Goal: Task Accomplishment & Management: Complete application form

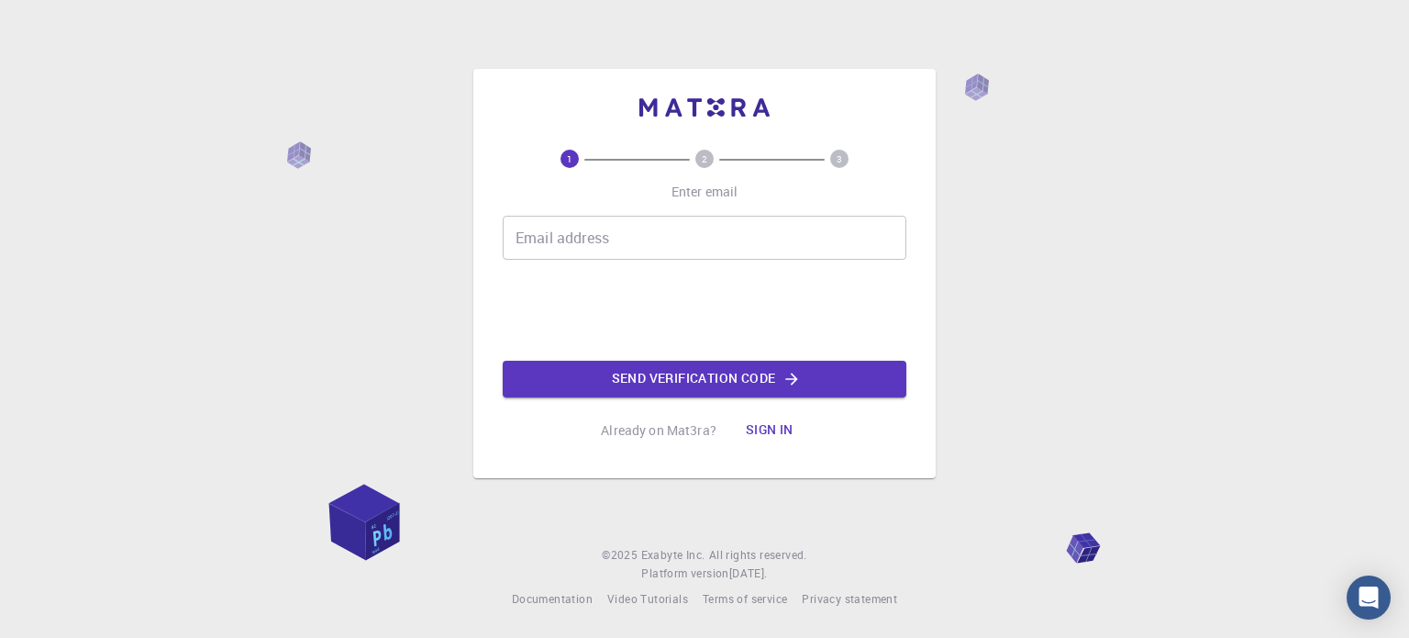
click at [628, 232] on input "Email address" at bounding box center [705, 238] width 404 height 44
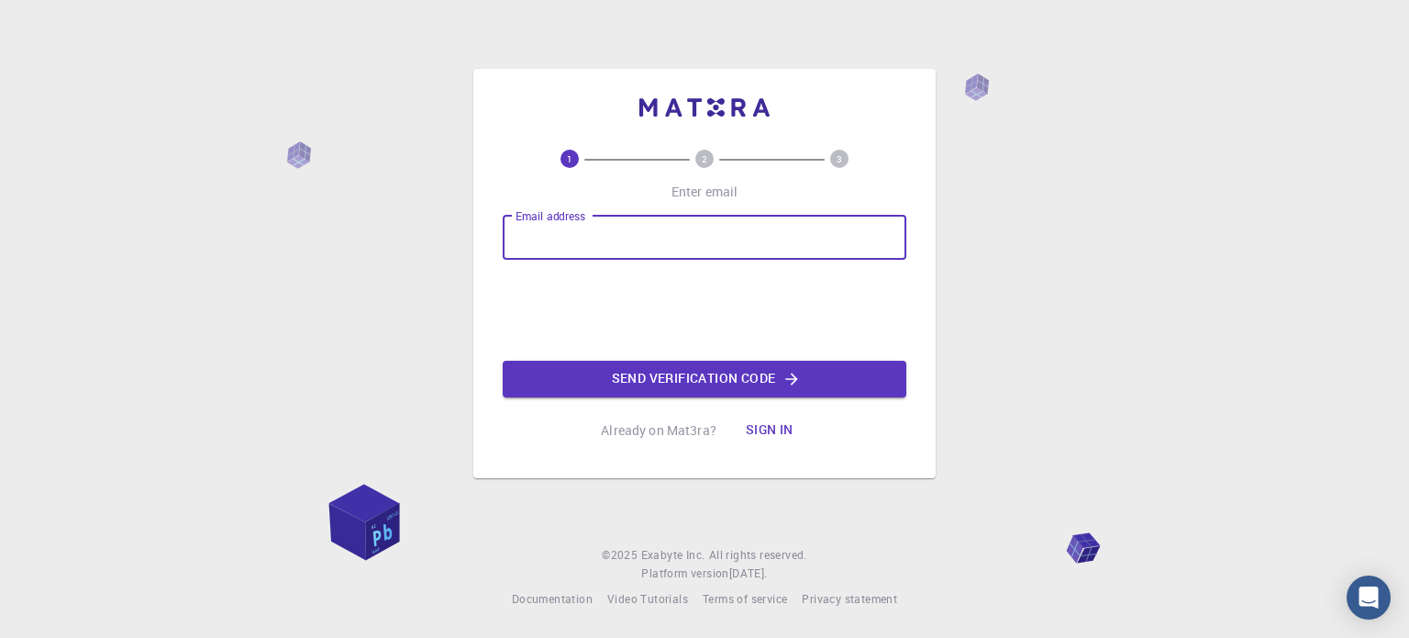
click at [628, 232] on input "Email address" at bounding box center [705, 238] width 404 height 44
type input "[EMAIL_ADDRESS][PERSON_NAME][DOMAIN_NAME]"
click at [670, 380] on button "Send verification code" at bounding box center [705, 379] width 404 height 37
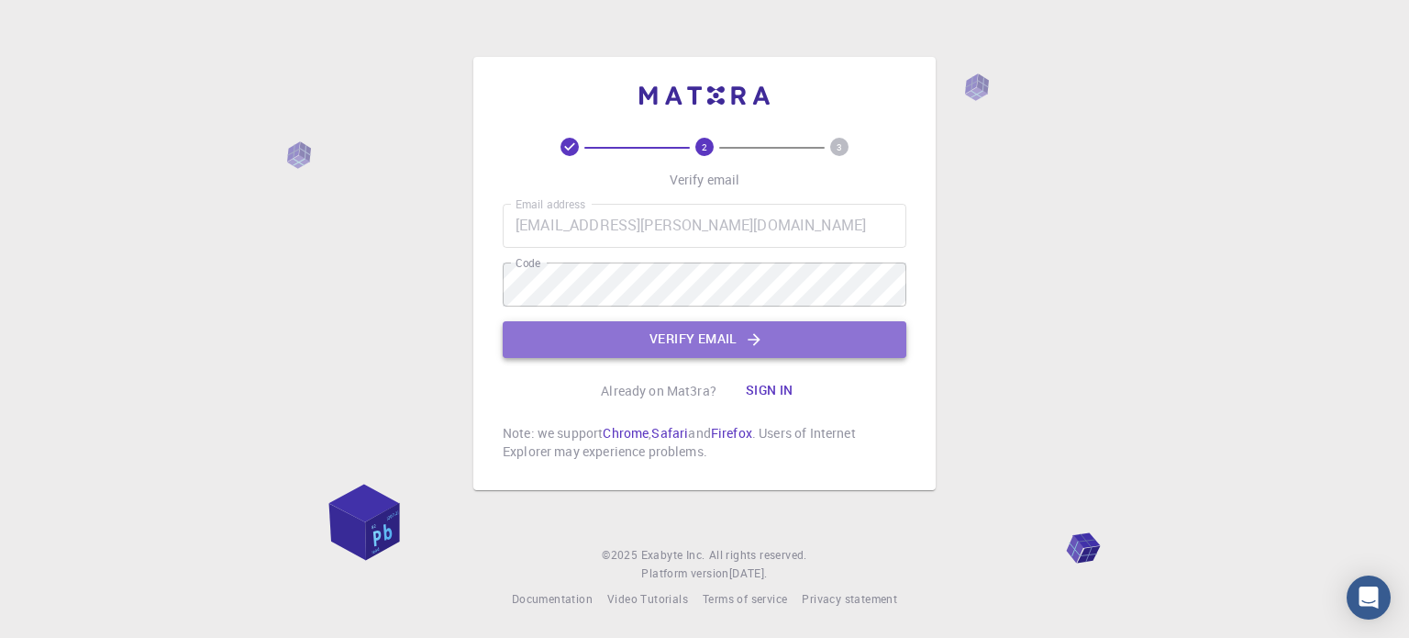
click at [692, 354] on button "Verify email" at bounding box center [705, 339] width 404 height 37
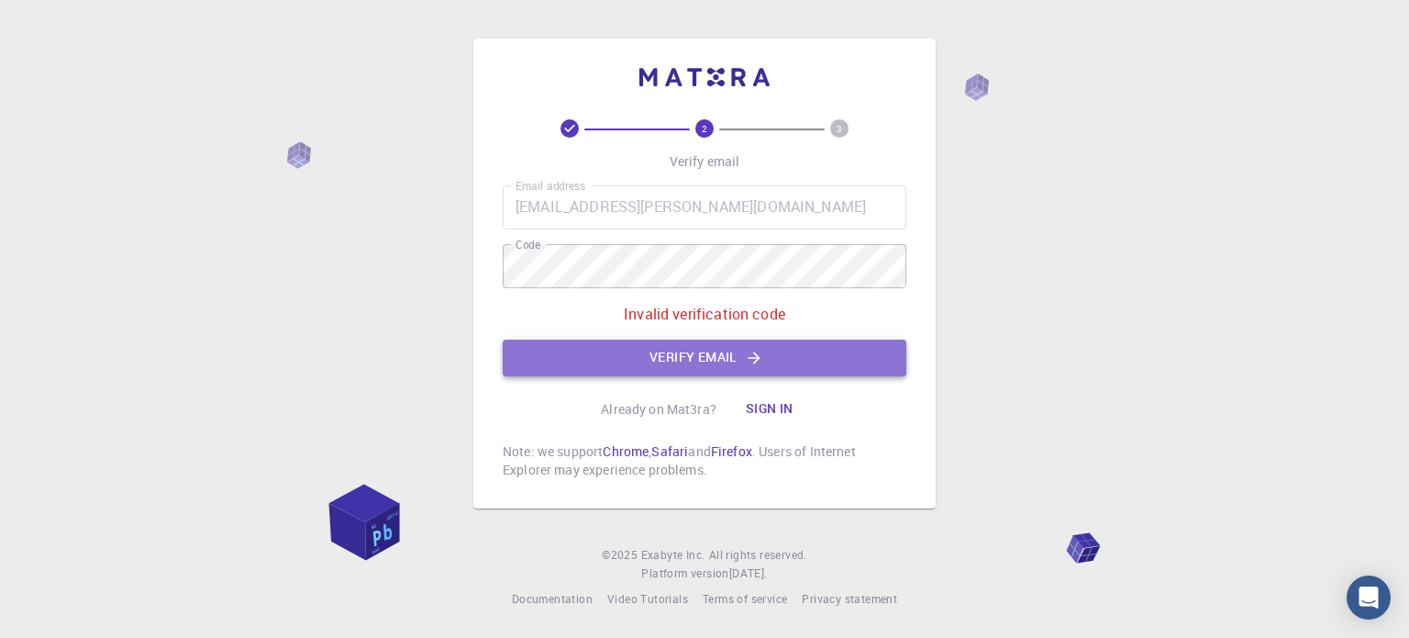
click at [692, 354] on button "Verify email" at bounding box center [705, 358] width 404 height 37
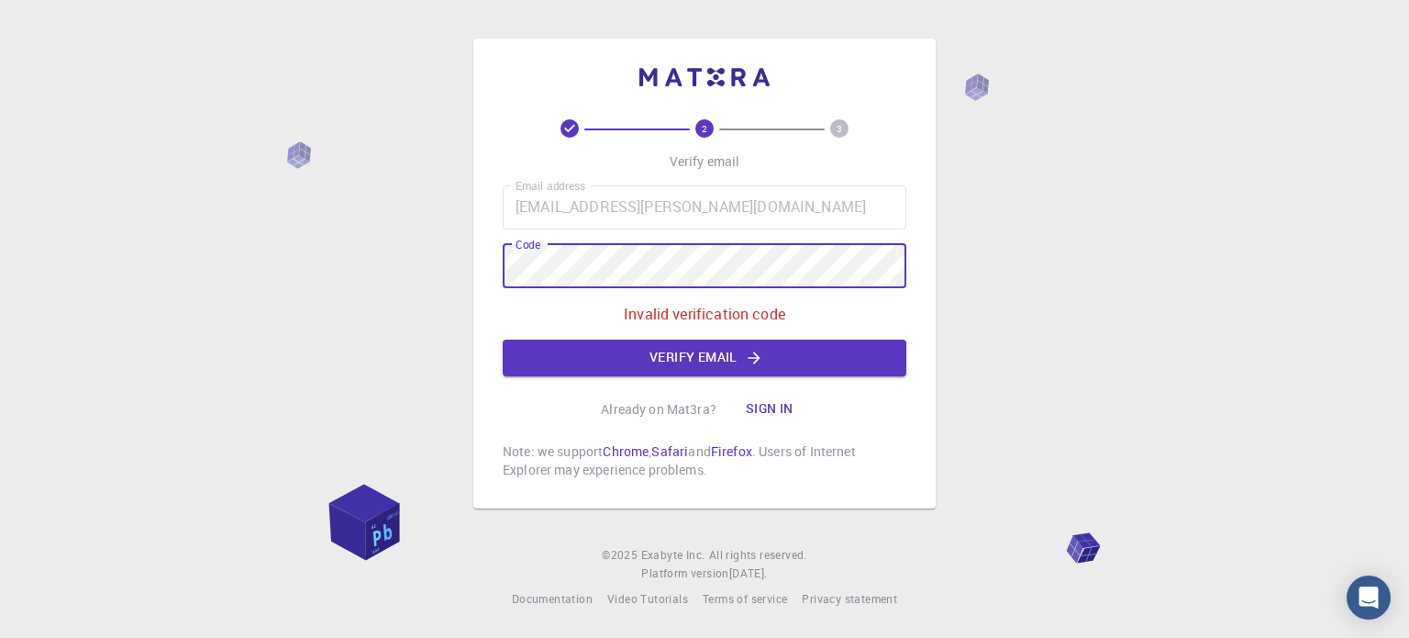
click at [473, 306] on div "2 3 Verify email Email address [EMAIL_ADDRESS][DOMAIN_NAME] Email address Code …" at bounding box center [704, 319] width 1409 height 638
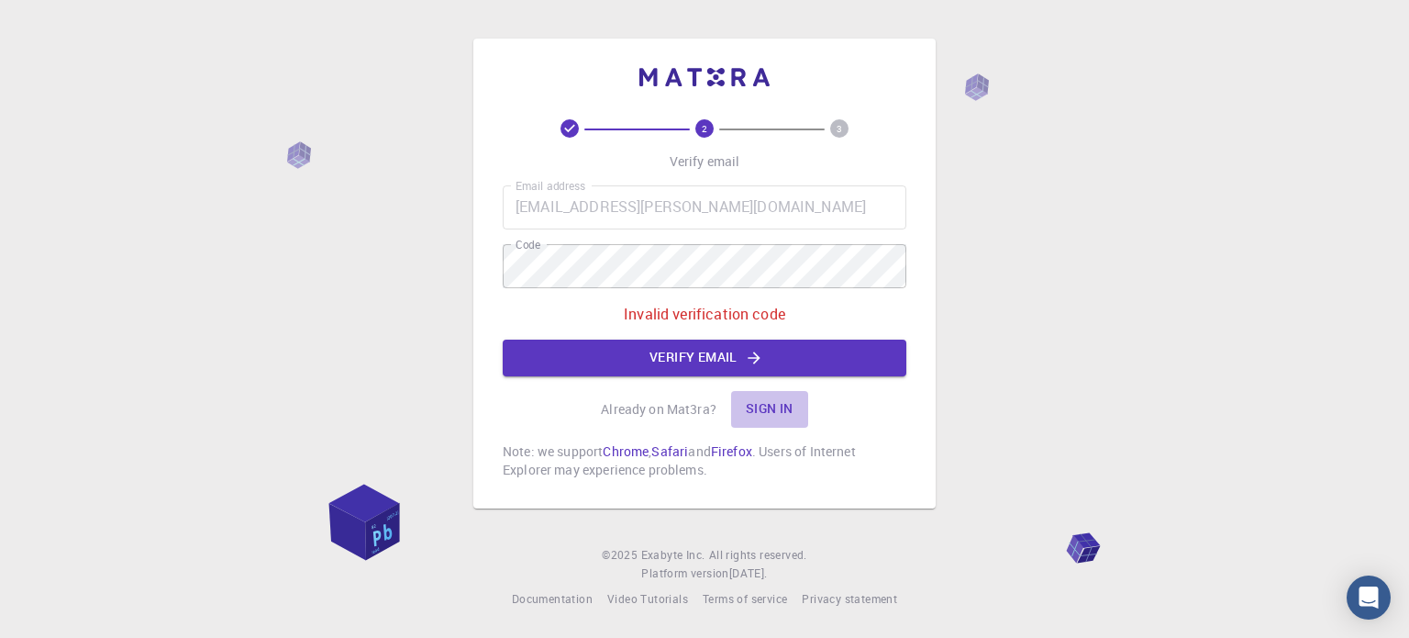
click at [776, 410] on button "Sign in" at bounding box center [769, 409] width 77 height 37
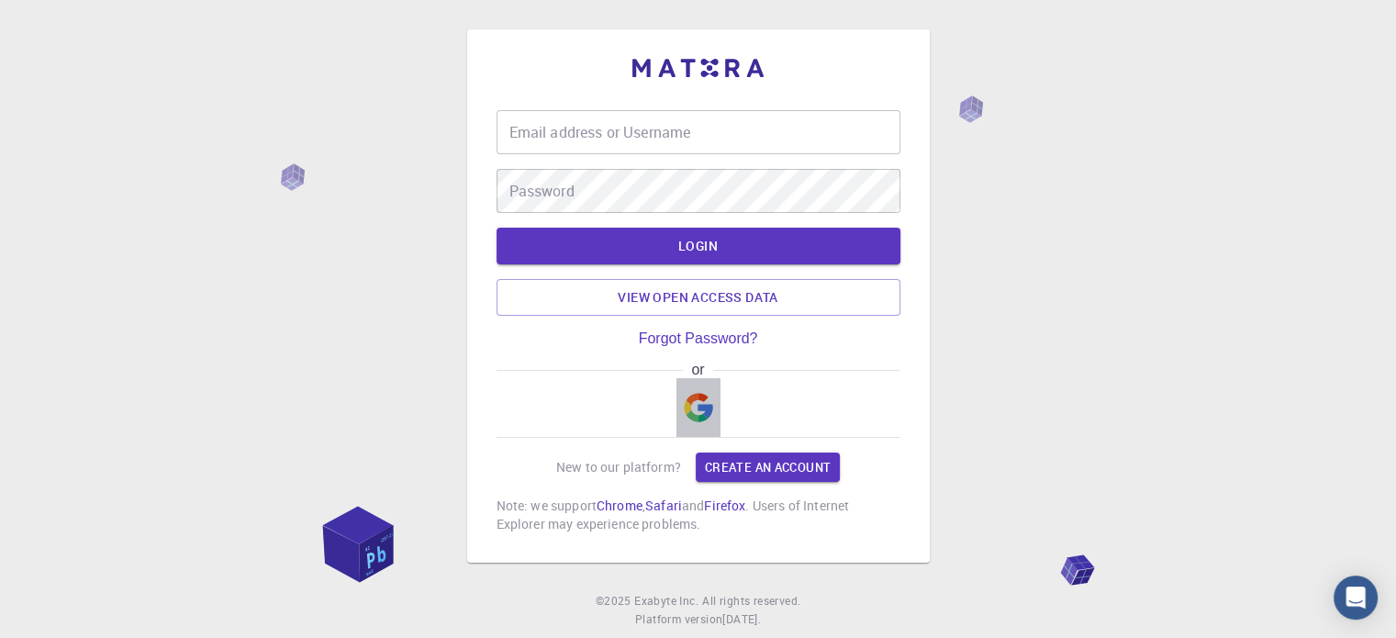
click at [696, 409] on img "button" at bounding box center [698, 407] width 29 height 29
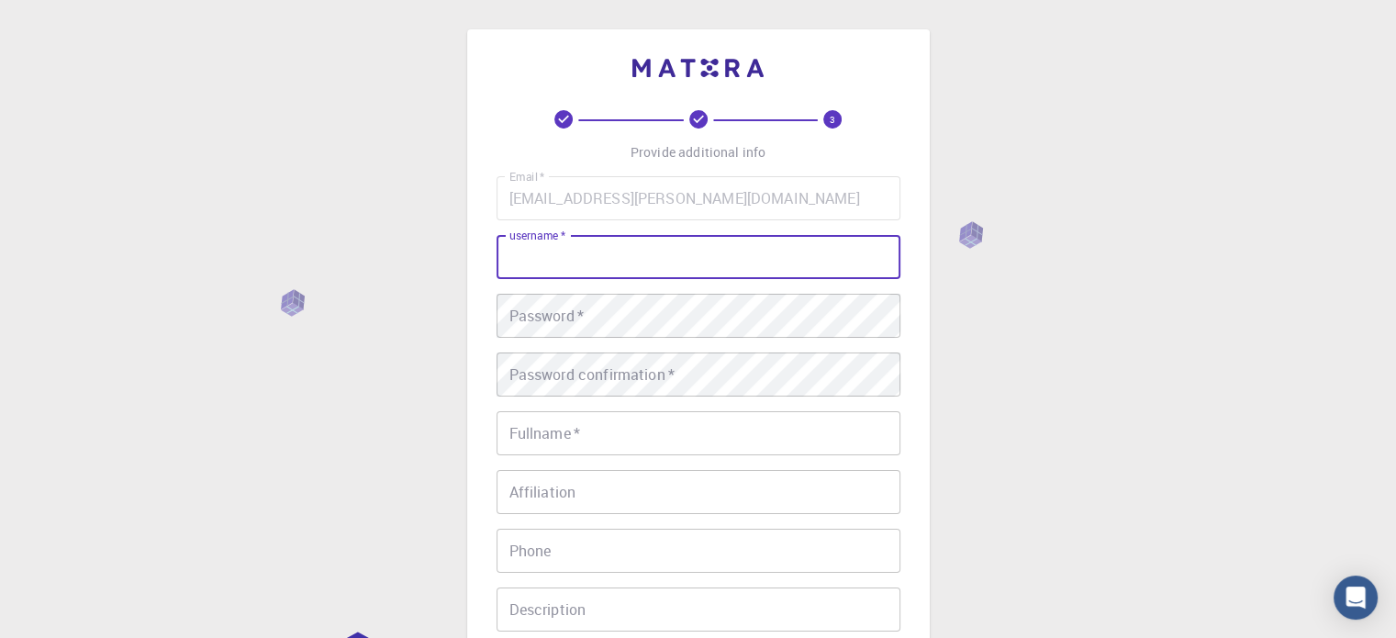
click at [663, 259] on input "username   *" at bounding box center [698, 257] width 404 height 44
type input "[PERSON_NAME]"
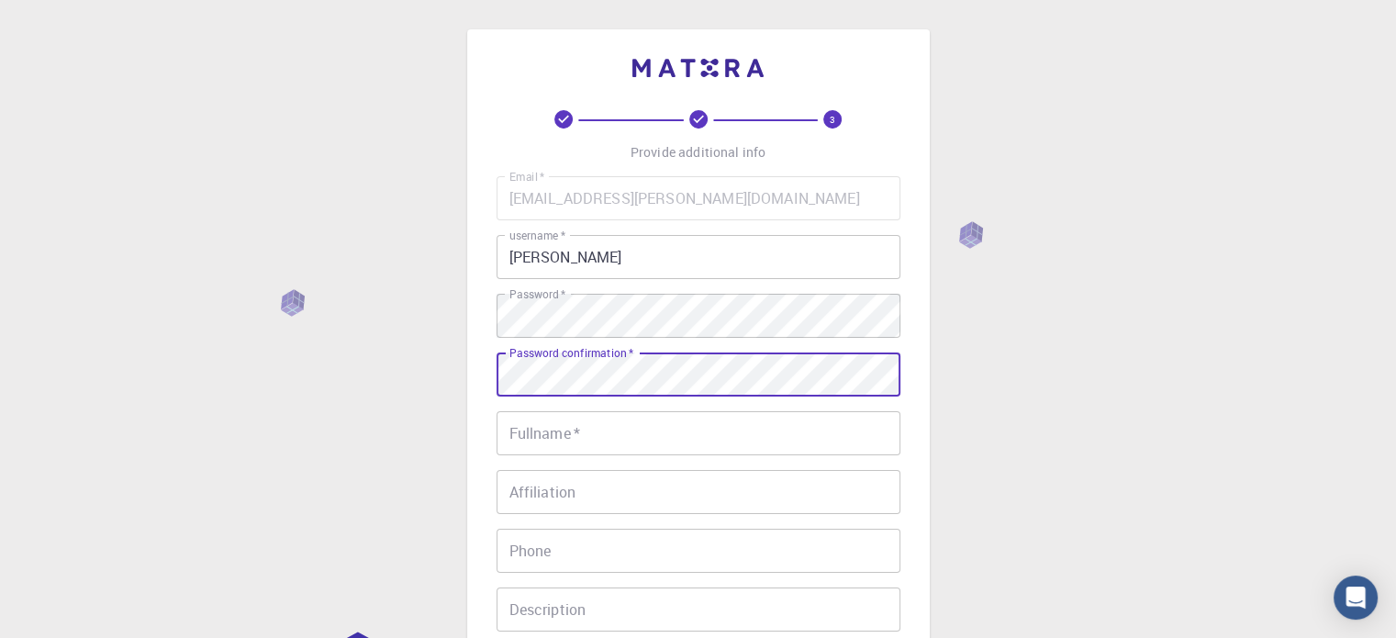
click at [626, 410] on div "Email   * [EMAIL_ADDRESS][DOMAIN_NAME] Email   * username   * Youssef username …" at bounding box center [698, 428] width 404 height 505
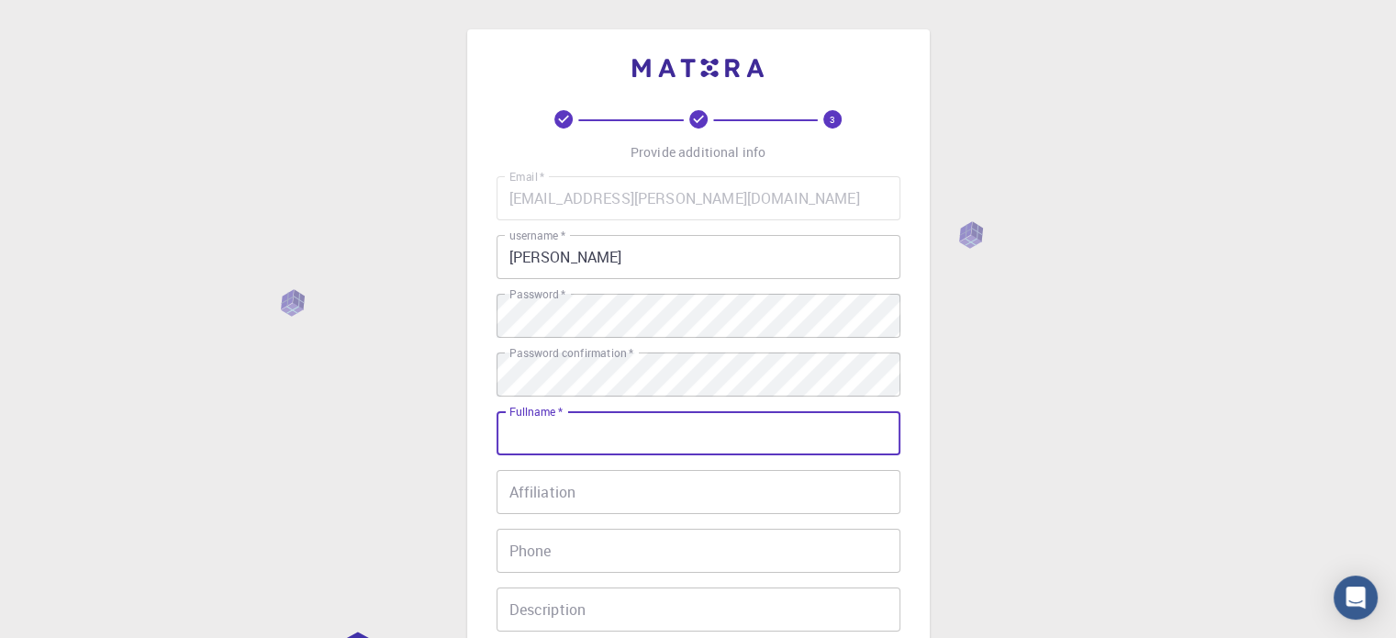
click at [617, 432] on input "Fullname   *" at bounding box center [698, 433] width 404 height 44
type input "[PERSON_NAME]"
click at [628, 256] on input "[PERSON_NAME]" at bounding box center [698, 257] width 404 height 44
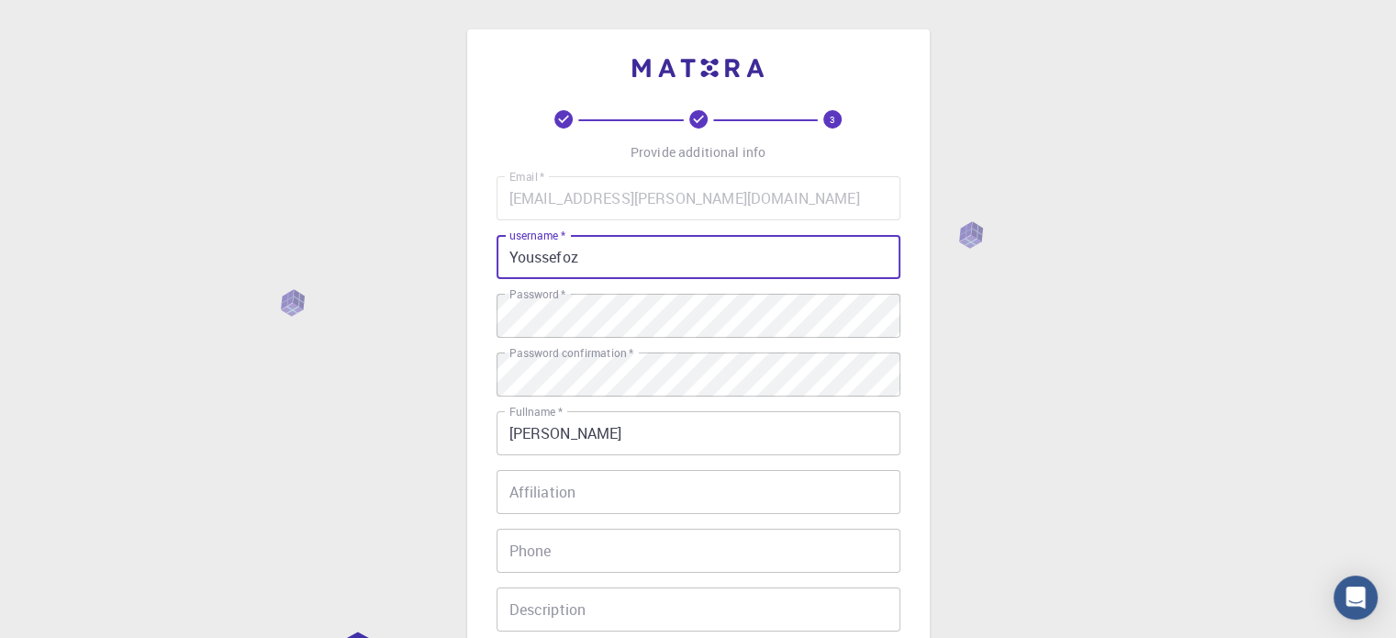
type input "Youssefoz"
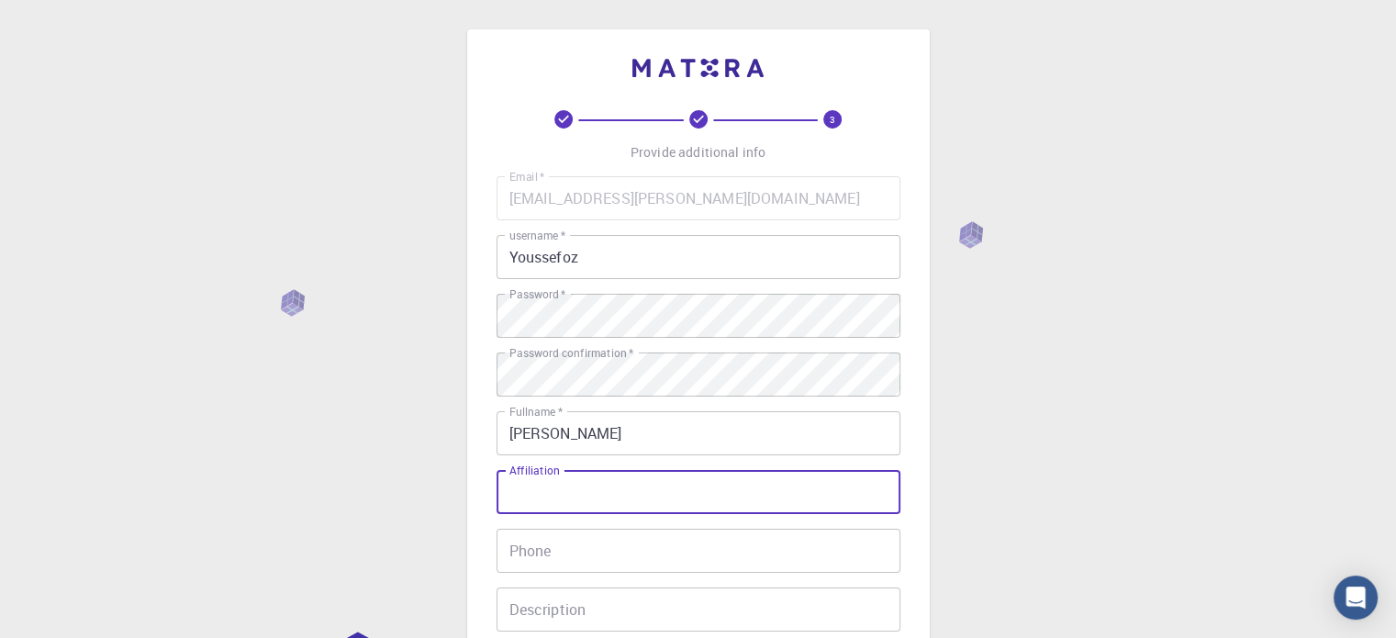
click at [565, 484] on input "Affiliation" at bounding box center [698, 492] width 404 height 44
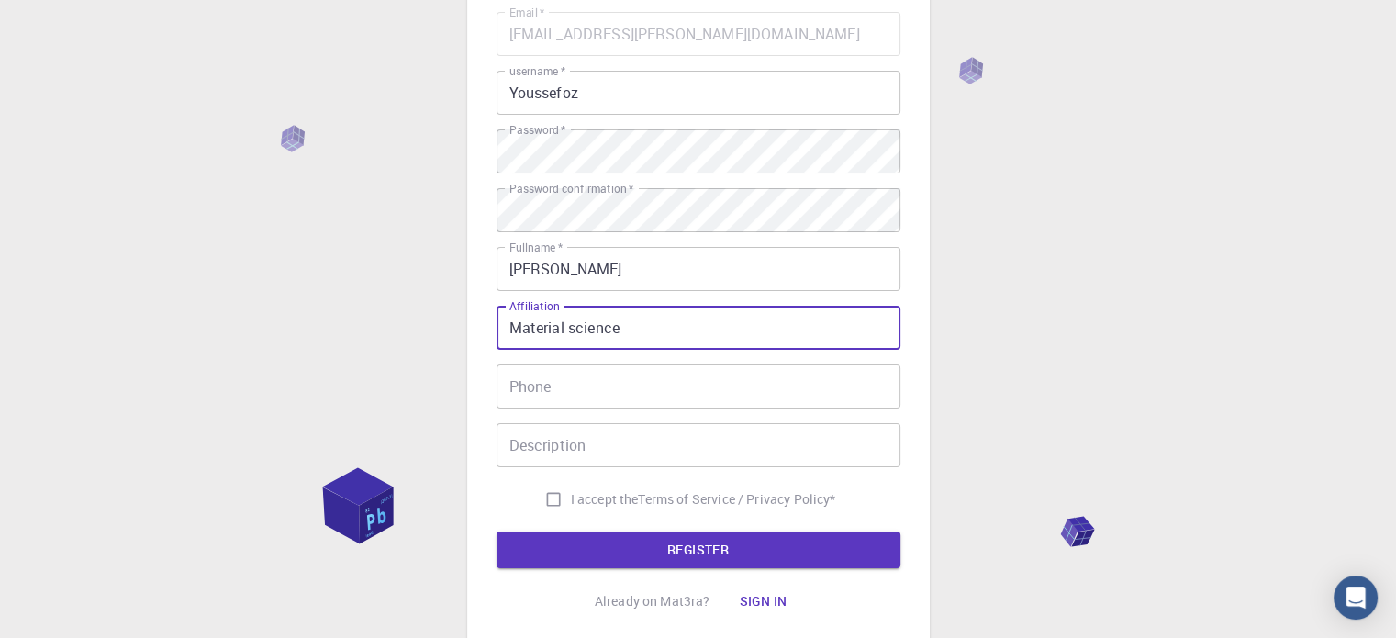
scroll to position [166, 0]
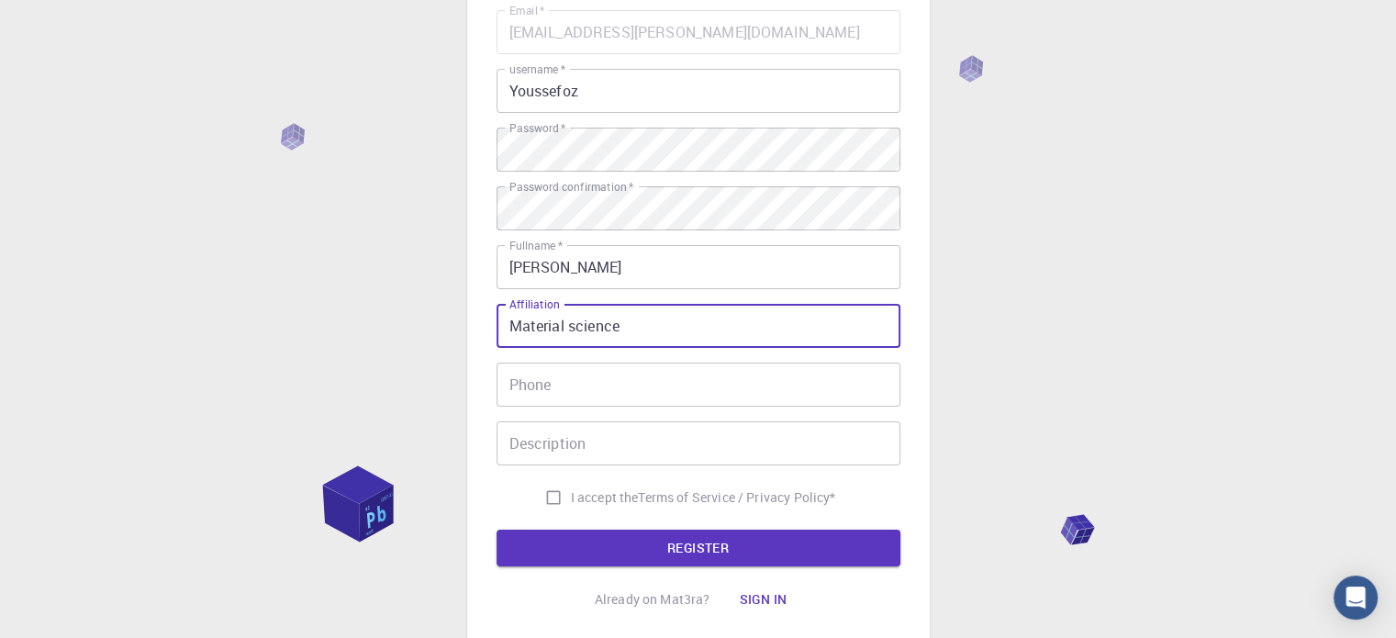
type input "Material science"
click at [539, 495] on input "I accept the Terms of Service / Privacy Policy *" at bounding box center [553, 497] width 35 height 35
checkbox input "true"
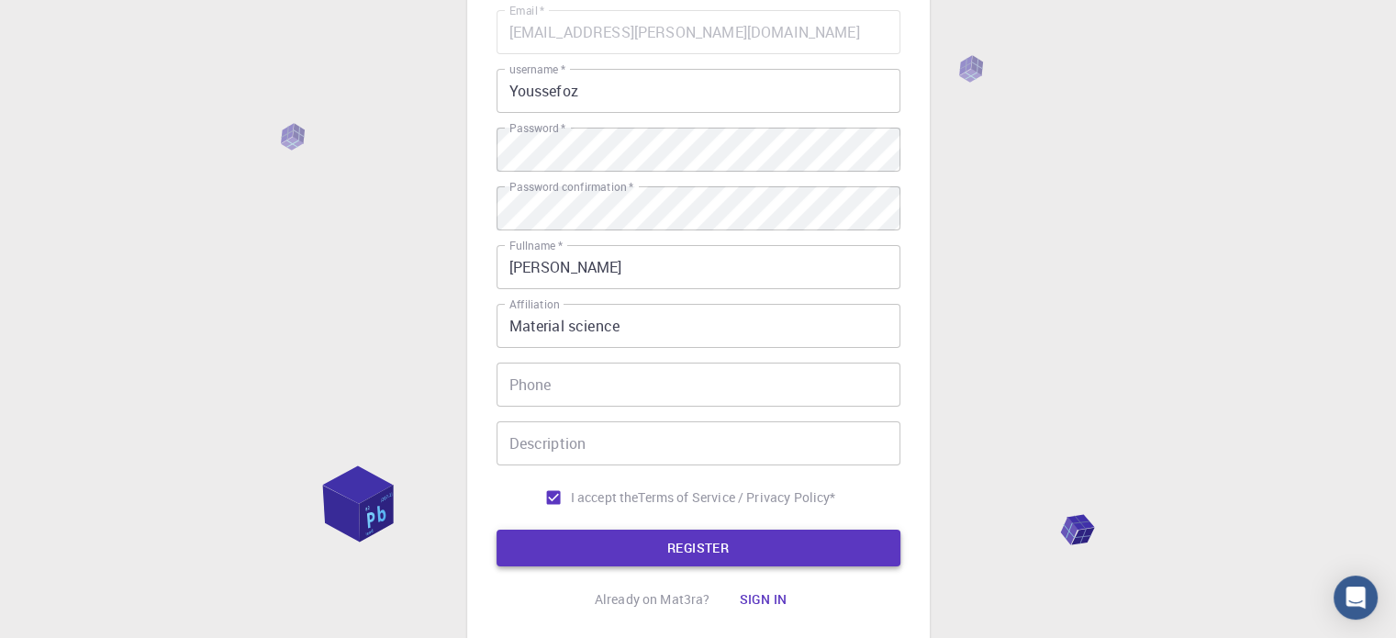
click at [652, 539] on button "REGISTER" at bounding box center [698, 547] width 404 height 37
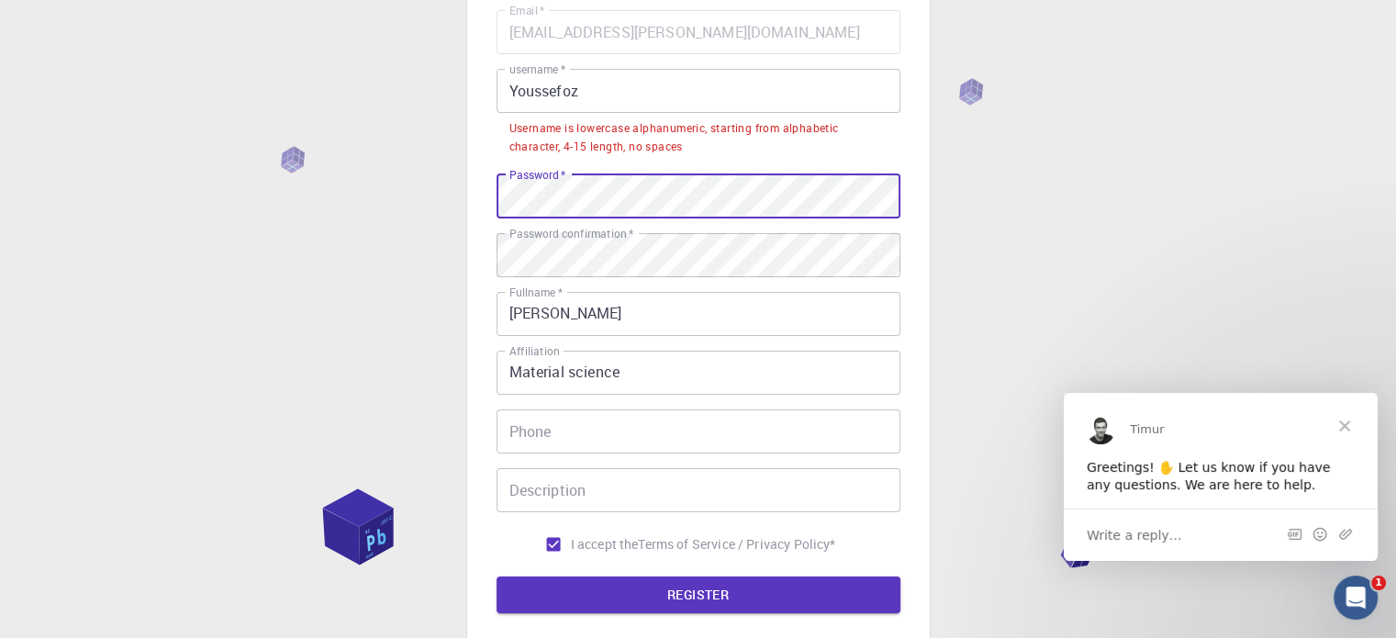
scroll to position [0, 0]
